Goal: Task Accomplishment & Management: Manage account settings

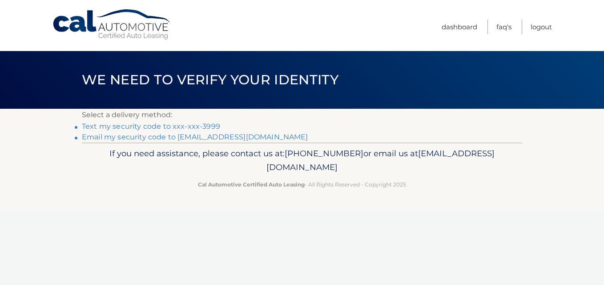
click at [204, 124] on link "Text my security code to xxx-xxx-3999" at bounding box center [151, 126] width 138 height 8
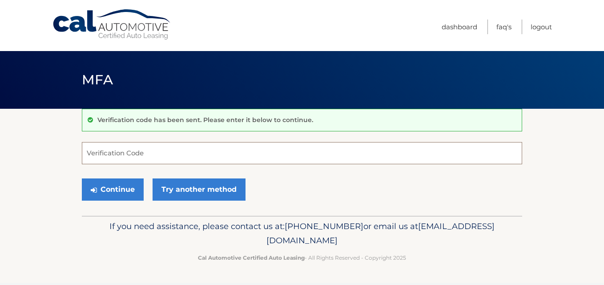
click at [183, 151] on input "Verification Code" at bounding box center [302, 153] width 440 height 22
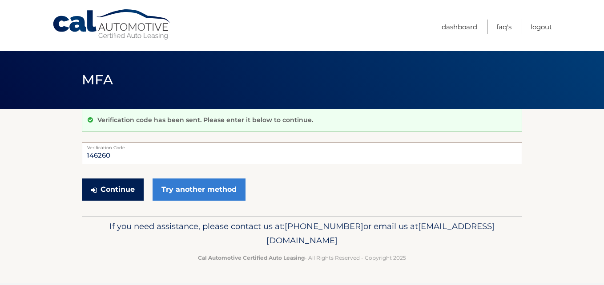
type input "146260"
click at [110, 190] on button "Continue" at bounding box center [113, 190] width 62 height 22
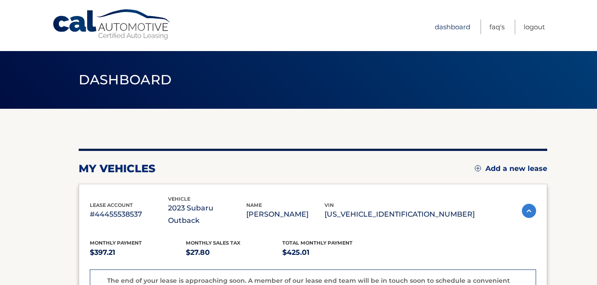
click at [443, 31] on link "Dashboard" at bounding box center [453, 27] width 36 height 15
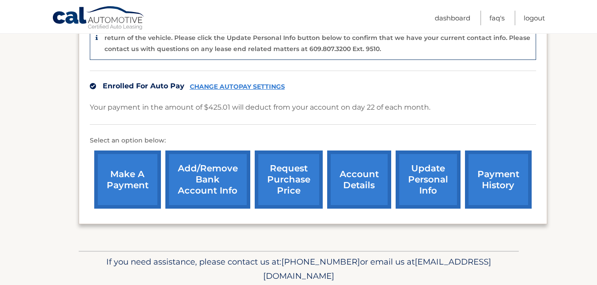
scroll to position [255, 0]
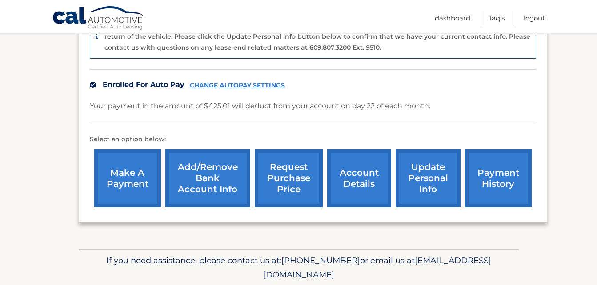
click at [349, 167] on link "account details" at bounding box center [359, 178] width 64 height 58
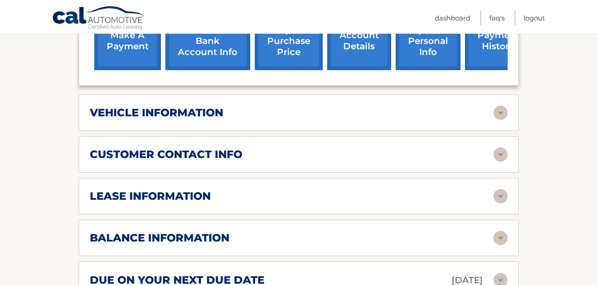
scroll to position [419, 0]
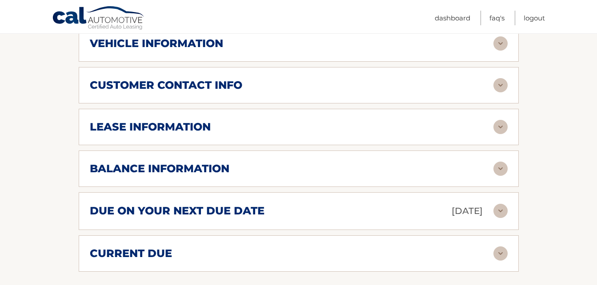
click at [501, 120] on img at bounding box center [500, 127] width 14 height 14
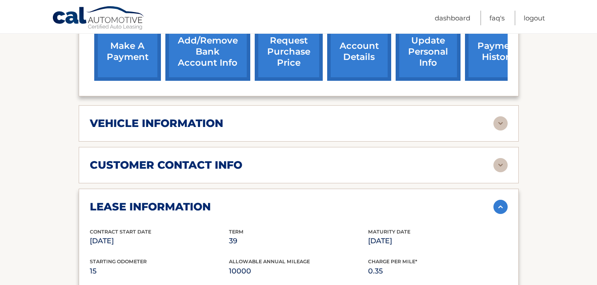
scroll to position [341, 0]
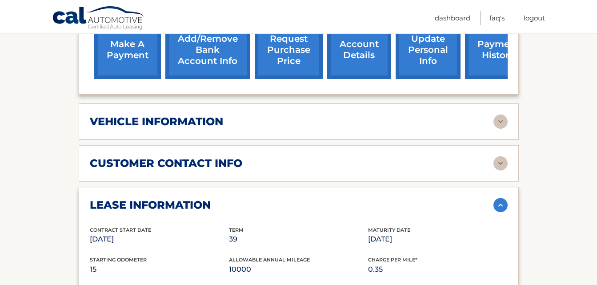
click at [494, 115] on img at bounding box center [500, 122] width 14 height 14
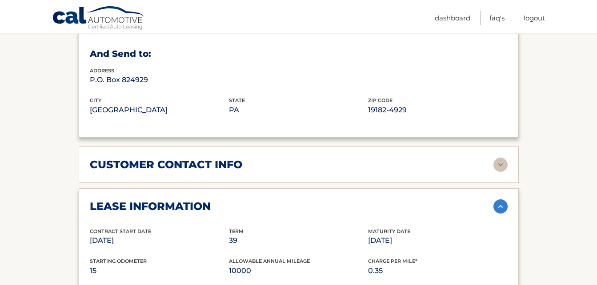
click at [402, 158] on div "customer contact info" at bounding box center [292, 164] width 404 height 13
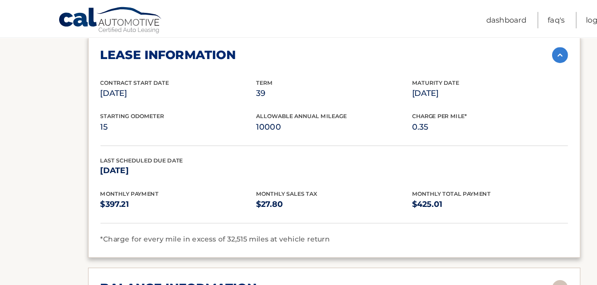
scroll to position [886, 0]
